Goal: Task Accomplishment & Management: Manage account settings

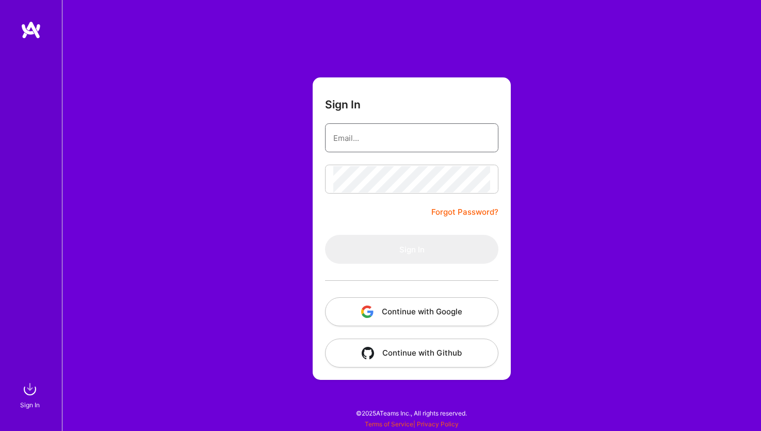
click at [409, 137] on input "email" at bounding box center [411, 138] width 157 height 26
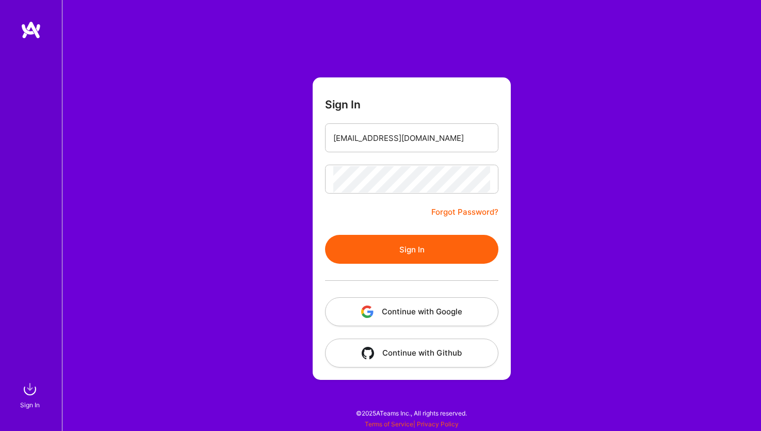
click at [398, 249] on button "Sign In" at bounding box center [411, 249] width 173 height 29
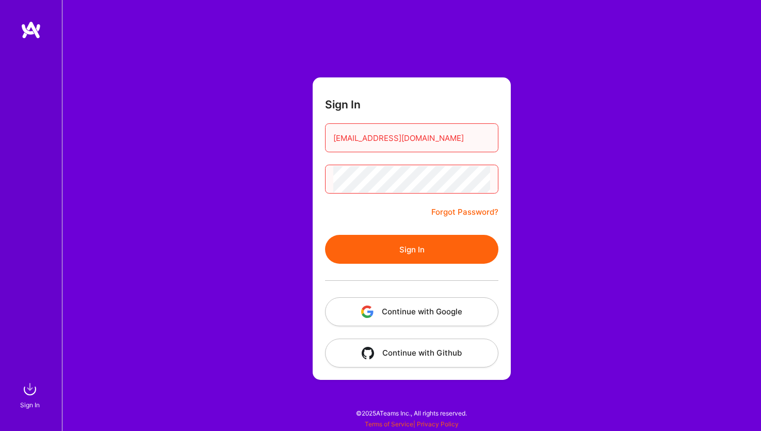
click at [314, 180] on form "Sign In ashlucio@gmail.com Forgot Password? Sign In Continue with Google Contin…" at bounding box center [412, 228] width 198 height 302
click at [418, 248] on button "Sign In" at bounding box center [411, 249] width 173 height 29
click at [382, 143] on input "ashlucio@gmail.com" at bounding box center [411, 138] width 157 height 26
drag, startPoint x: 373, startPoint y: 138, endPoint x: 390, endPoint y: 160, distance: 27.6
click at [393, 140] on input "ashlucio@gmail.com" at bounding box center [411, 138] width 157 height 26
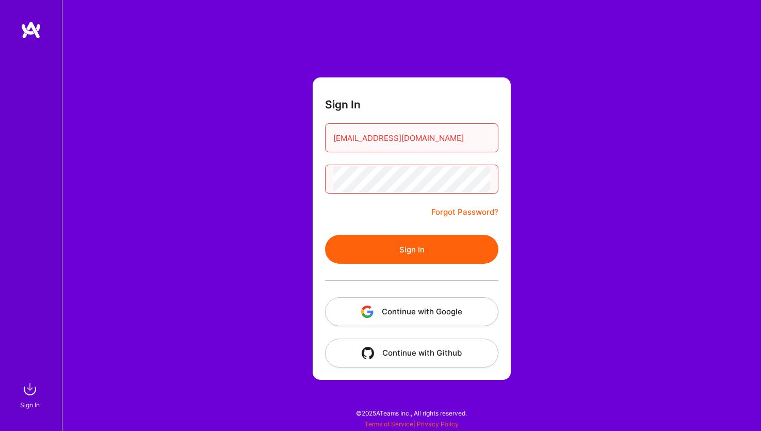
click at [400, 249] on button "Sign In" at bounding box center [411, 249] width 173 height 29
click at [436, 138] on input "ashlucio@yahoo.com" at bounding box center [411, 138] width 157 height 26
drag, startPoint x: 373, startPoint y: 139, endPoint x: 391, endPoint y: 140, distance: 18.1
click at [391, 140] on input "ashlucio@yahoo.com" at bounding box center [411, 138] width 157 height 26
type input "ashlucio@gmail.com"
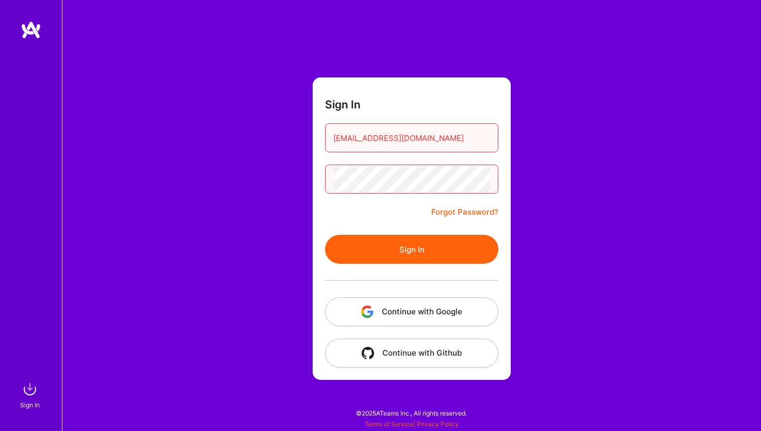
drag, startPoint x: 573, startPoint y: 189, endPoint x: 541, endPoint y: 220, distance: 44.1
click at [573, 189] on div "Sign In ashlucio@gmail.com Forgot Password? Sign In Continue with Google Contin…" at bounding box center [411, 215] width 699 height 431
click at [480, 213] on link "Forgot Password?" at bounding box center [464, 212] width 67 height 12
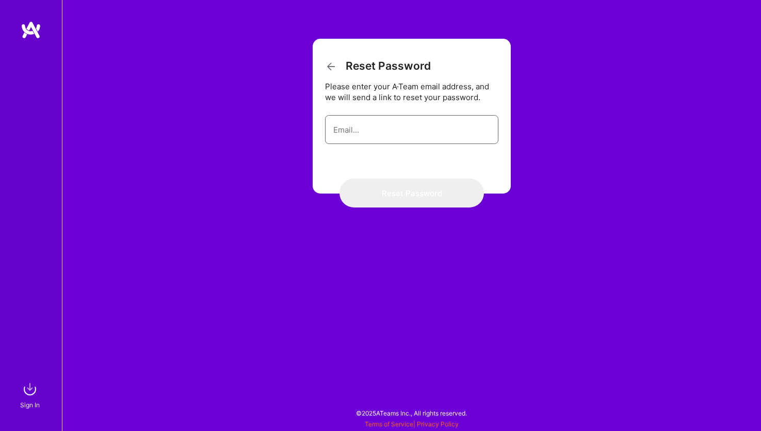
click at [357, 128] on input "email" at bounding box center [411, 130] width 157 height 26
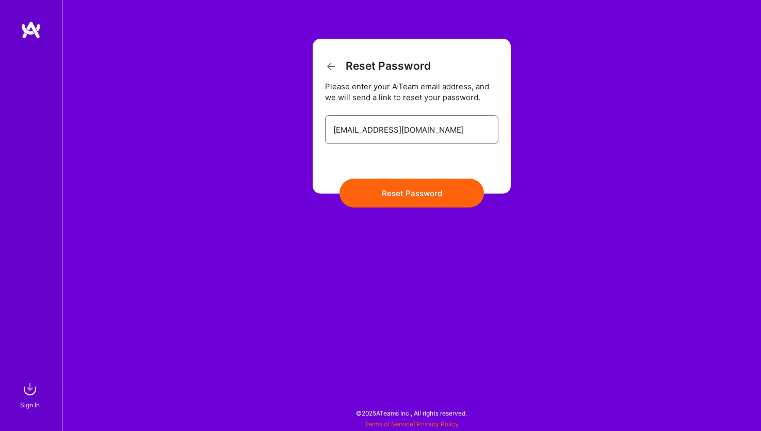
type input "ashlucio@gmail.com"
click at [419, 196] on button "Reset Password" at bounding box center [412, 193] width 144 height 29
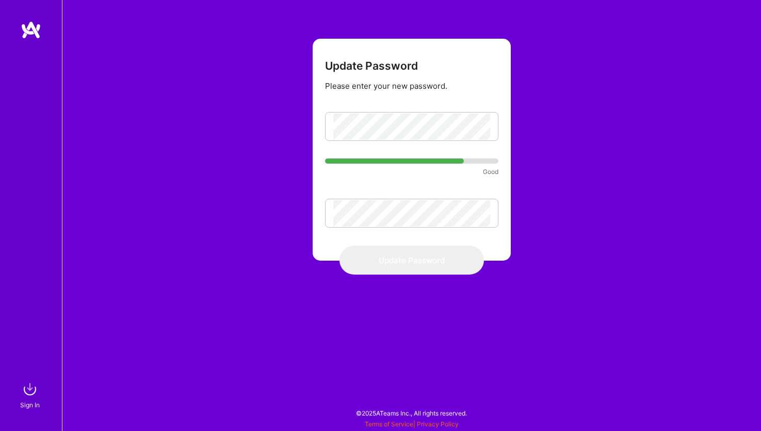
click at [364, 176] on small "Good" at bounding box center [411, 171] width 173 height 11
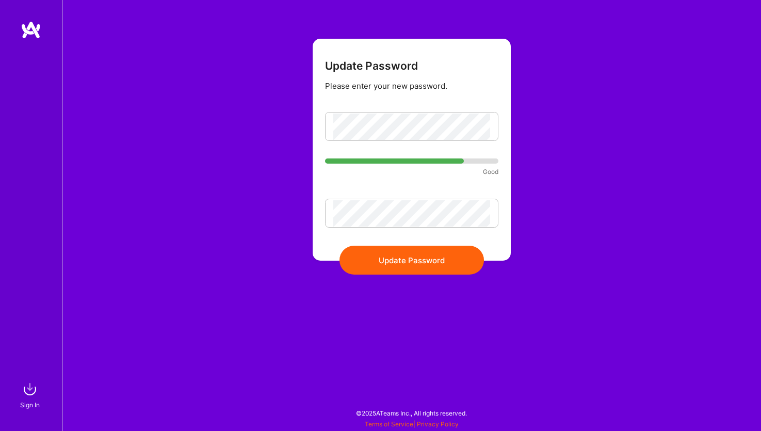
click at [413, 265] on button "Update Password" at bounding box center [412, 260] width 144 height 29
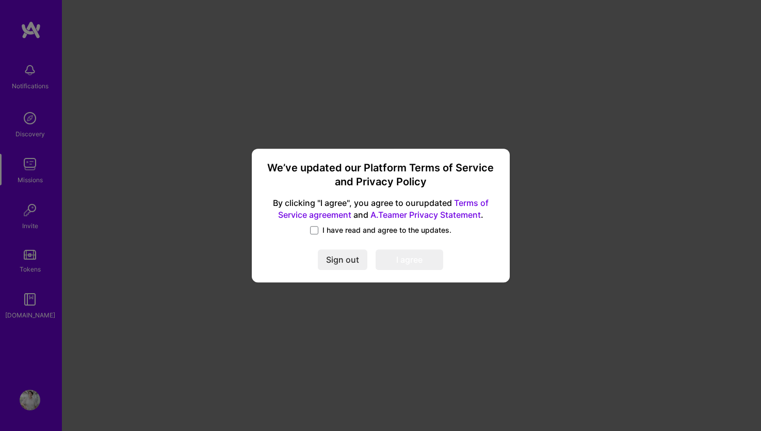
drag, startPoint x: 316, startPoint y: 229, endPoint x: 327, endPoint y: 239, distance: 15.0
click at [316, 229] on span at bounding box center [314, 230] width 8 height 8
click at [0, 0] on input "I have read and agree to the updates." at bounding box center [0, 0] width 0 height 0
click at [413, 256] on button "I agree" at bounding box center [410, 260] width 68 height 21
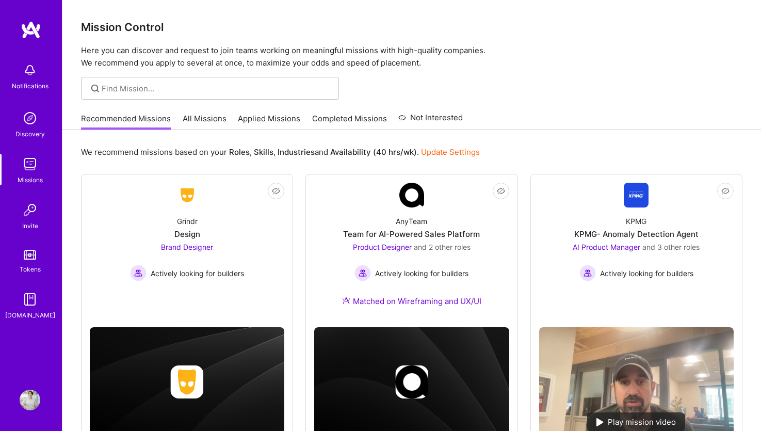
click at [23, 68] on img at bounding box center [30, 70] width 21 height 21
click at [36, 74] on div "Notifications Discovery Missions Invite Tokens [DOMAIN_NAME]" at bounding box center [31, 189] width 62 height 263
click at [427, 153] on link "Update Settings" at bounding box center [450, 152] width 59 height 10
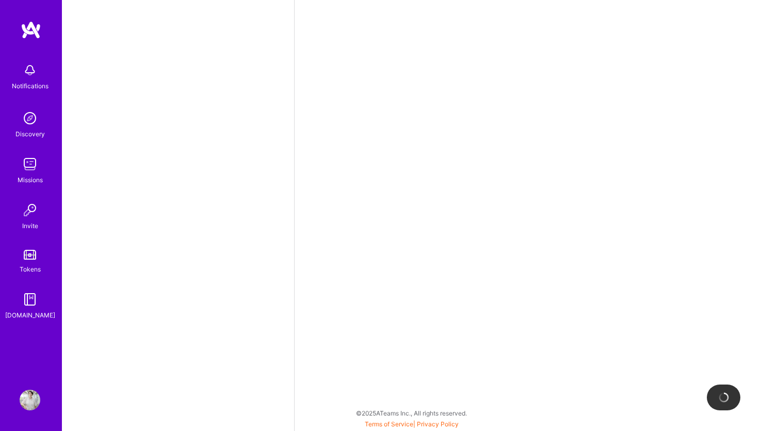
select select "US"
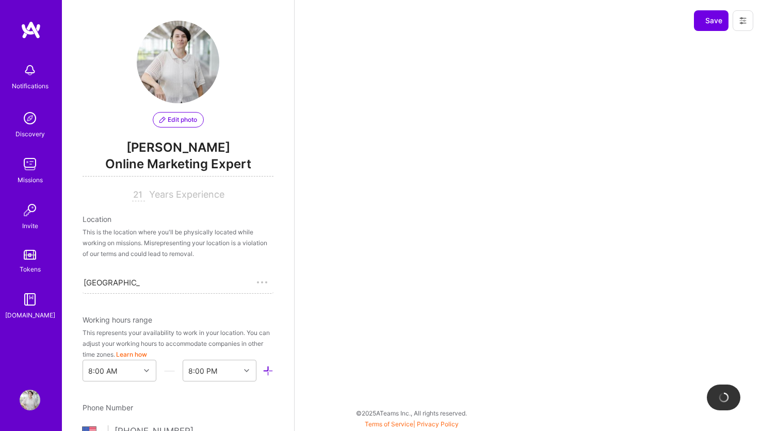
scroll to position [407, 0]
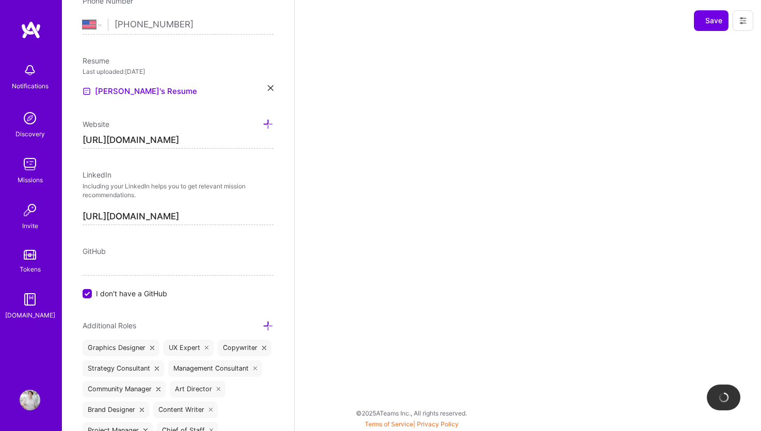
select select "Right Now"
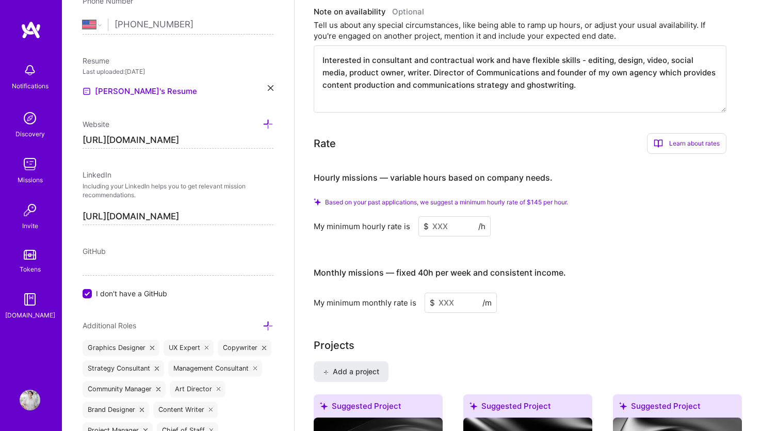
scroll to position [670, 0]
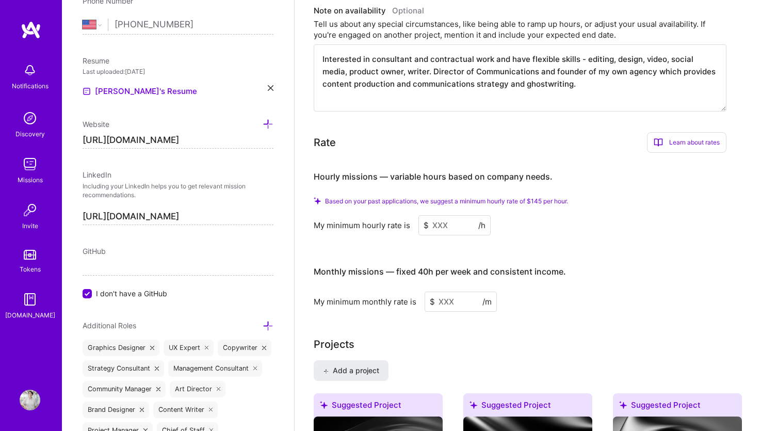
drag, startPoint x: 434, startPoint y: 201, endPoint x: 469, endPoint y: 206, distance: 35.0
click at [434, 215] on input at bounding box center [454, 225] width 72 height 20
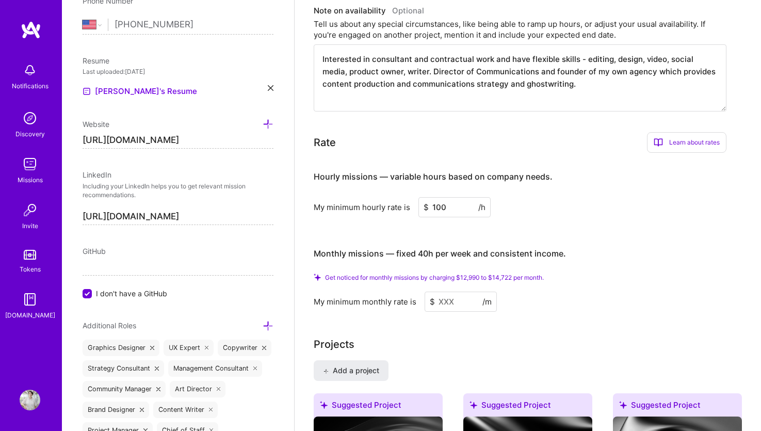
type input "100"
drag, startPoint x: 437, startPoint y: 278, endPoint x: 453, endPoint y: 278, distance: 16.0
click at [453, 292] on input at bounding box center [461, 302] width 72 height 20
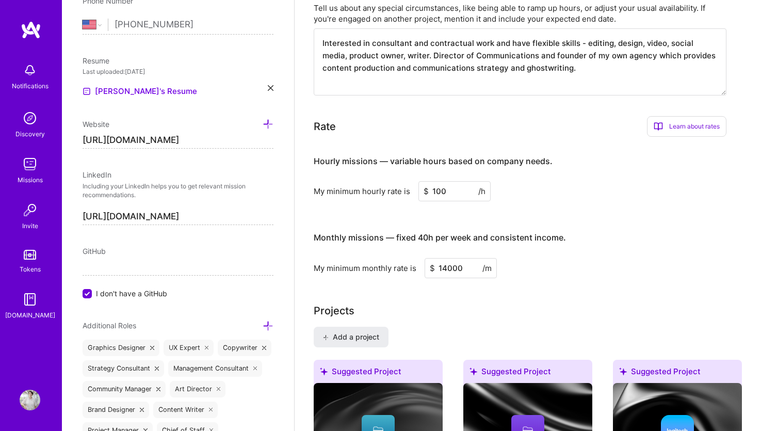
type input "14000"
click at [447, 258] on input "14000" at bounding box center [461, 268] width 72 height 20
type input "14000"
click at [515, 258] on div "My minimum monthly rate is $ 14000 /m" at bounding box center [520, 268] width 413 height 20
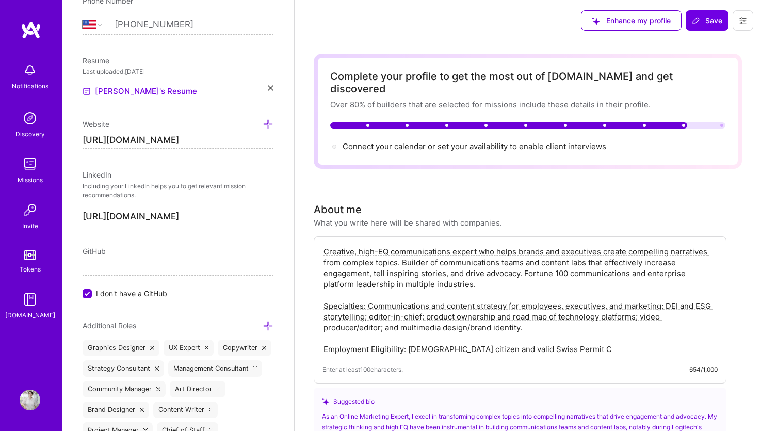
scroll to position [0, 0]
click at [709, 24] on span "Save" at bounding box center [707, 20] width 30 height 10
